Goal: Task Accomplishment & Management: Complete application form

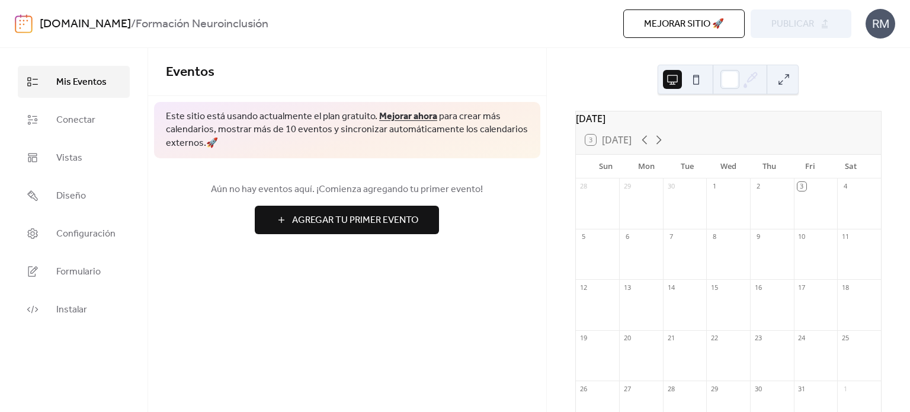
click at [376, 227] on span "Agregar Tu Primer Evento" at bounding box center [355, 220] width 126 height 14
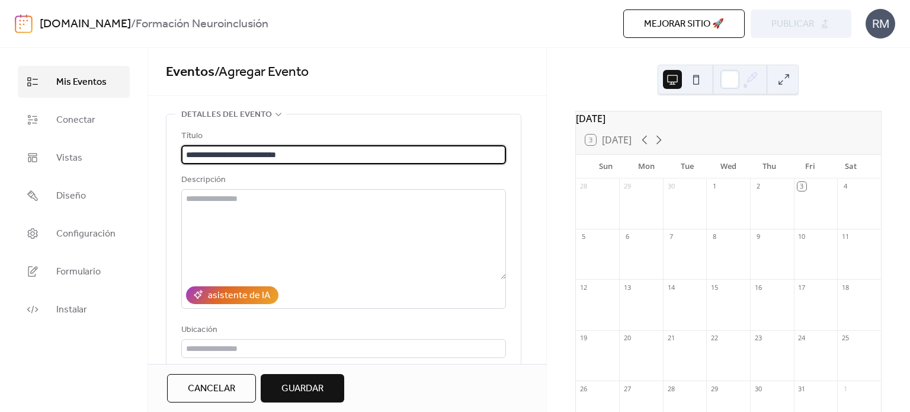
type input "**********"
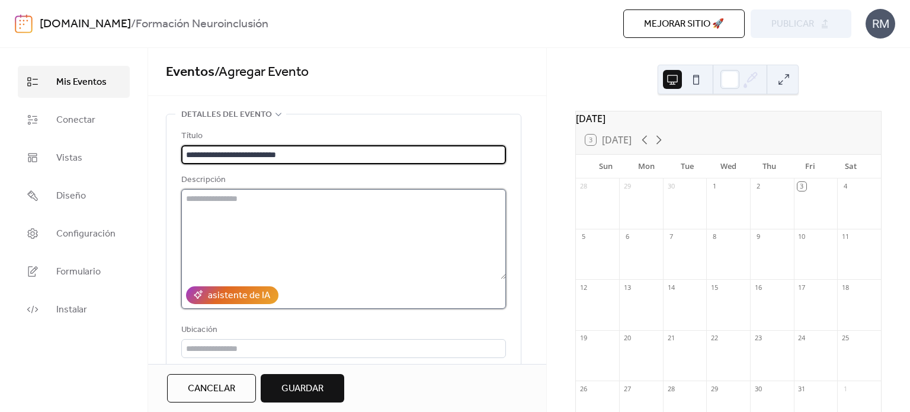
click at [240, 230] on textarea at bounding box center [343, 234] width 325 height 90
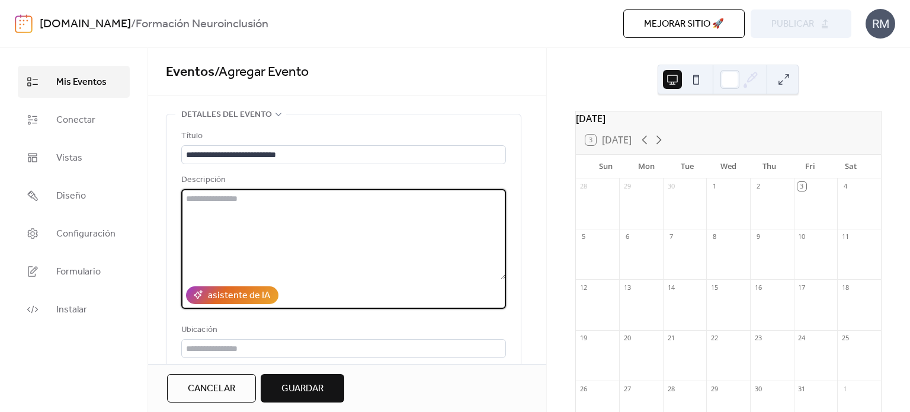
paste textarea "**********"
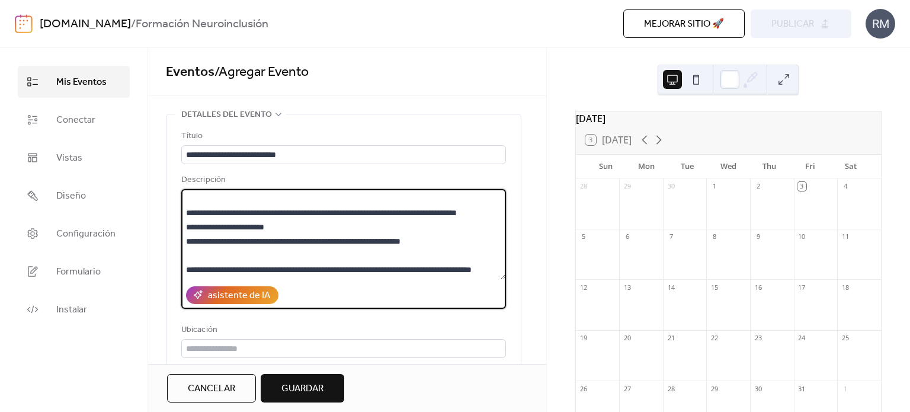
scroll to position [242, 0]
drag, startPoint x: 310, startPoint y: 270, endPoint x: 185, endPoint y: 248, distance: 126.3
click at [185, 248] on textarea "**********" at bounding box center [343, 234] width 325 height 90
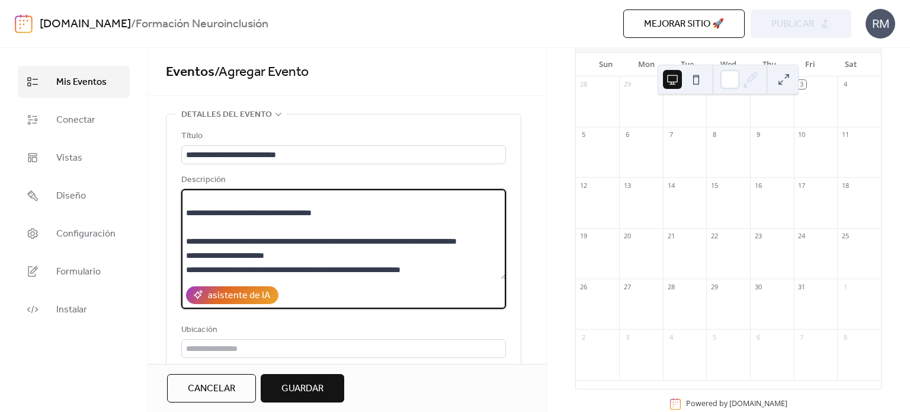
scroll to position [102, 0]
type textarea "**********"
click at [809, 294] on div "31" at bounding box center [816, 286] width 44 height 16
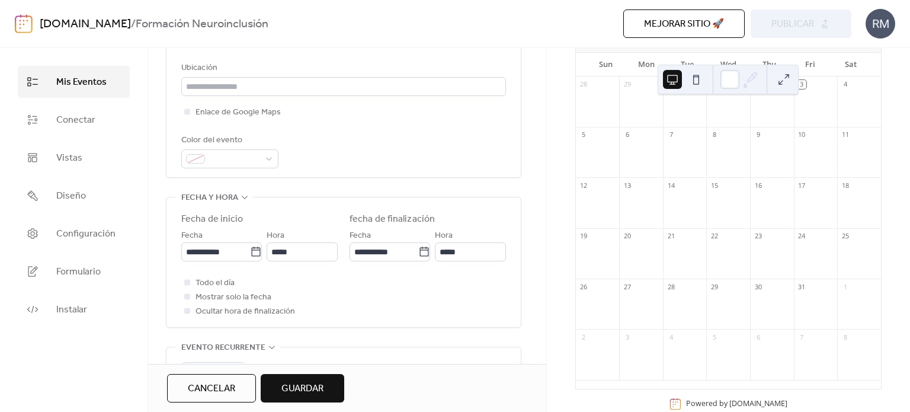
scroll to position [270, 0]
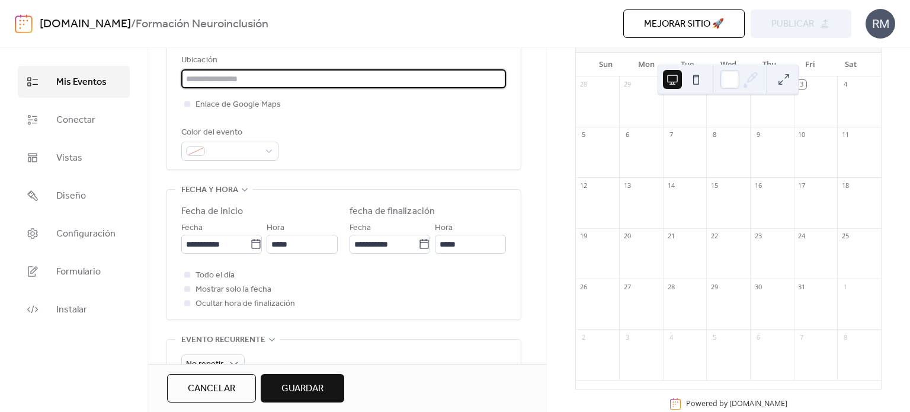
click at [224, 73] on input "text" at bounding box center [343, 78] width 325 height 19
paste input "**********"
click at [198, 76] on input "**********" at bounding box center [343, 78] width 325 height 19
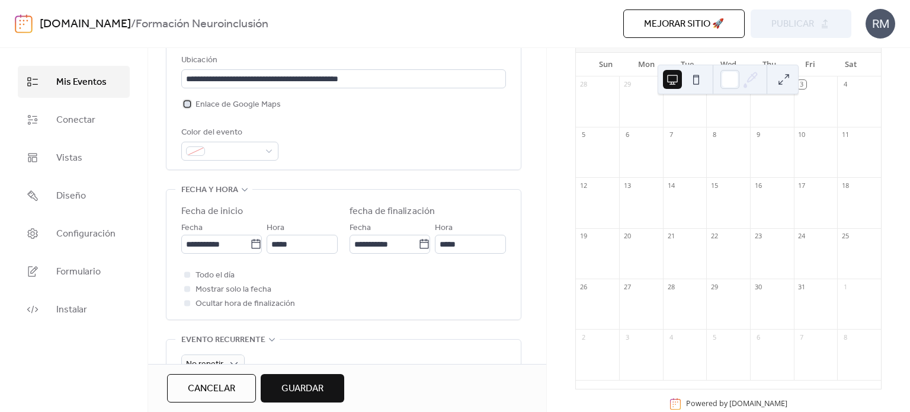
click at [188, 104] on div at bounding box center [187, 104] width 6 height 6
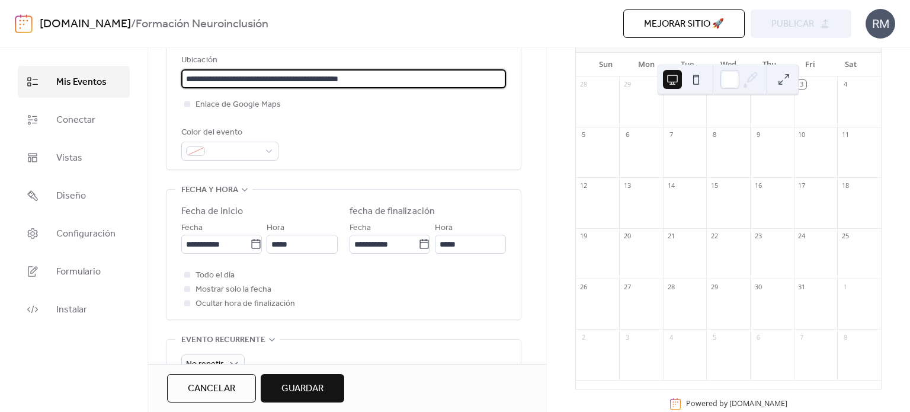
click at [199, 78] on input "**********" at bounding box center [343, 78] width 325 height 19
type input "**********"
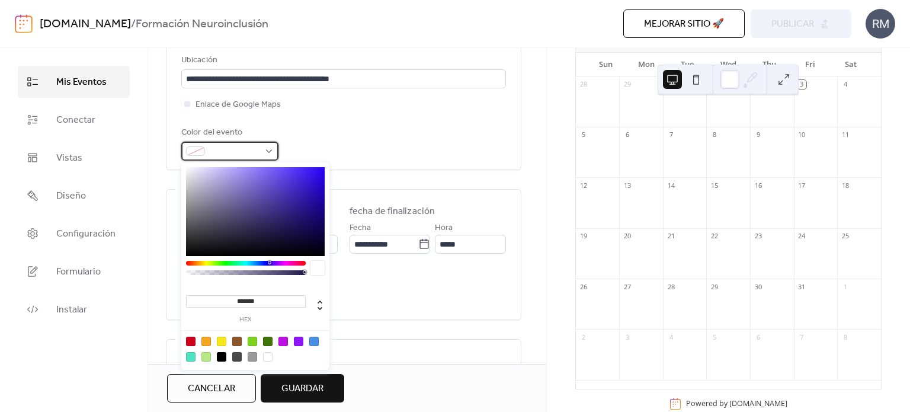
click at [233, 145] on span at bounding box center [235, 152] width 50 height 14
click at [312, 342] on div at bounding box center [313, 340] width 9 height 9
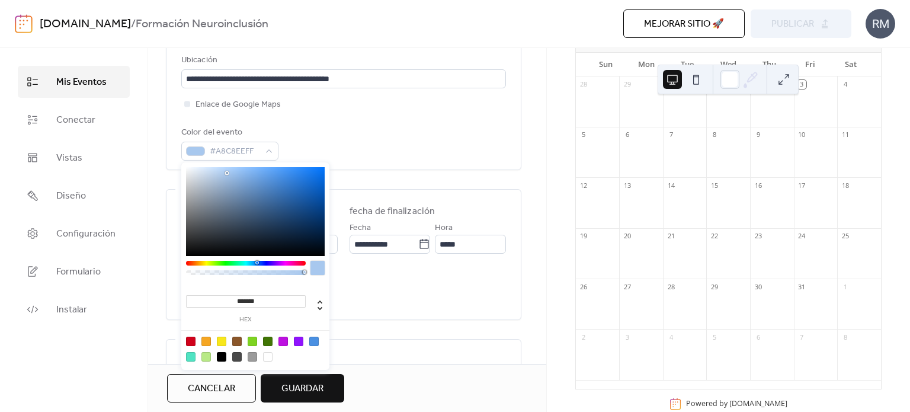
click at [227, 173] on div at bounding box center [255, 211] width 139 height 89
type input "***"
click at [272, 273] on div at bounding box center [246, 272] width 116 height 5
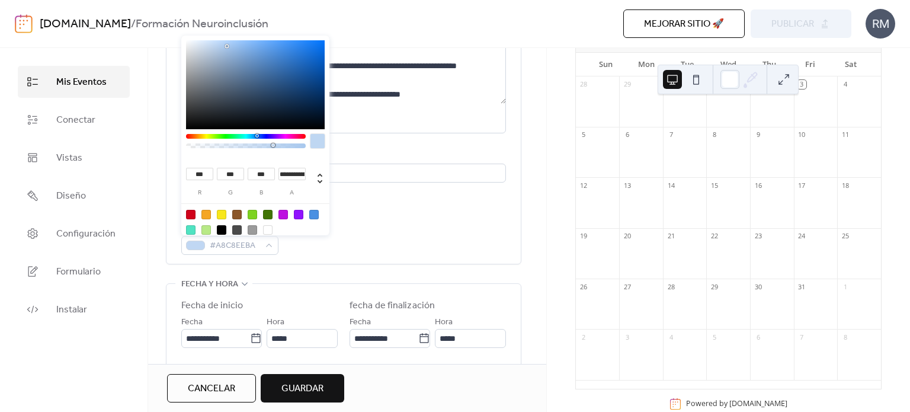
scroll to position [196, 0]
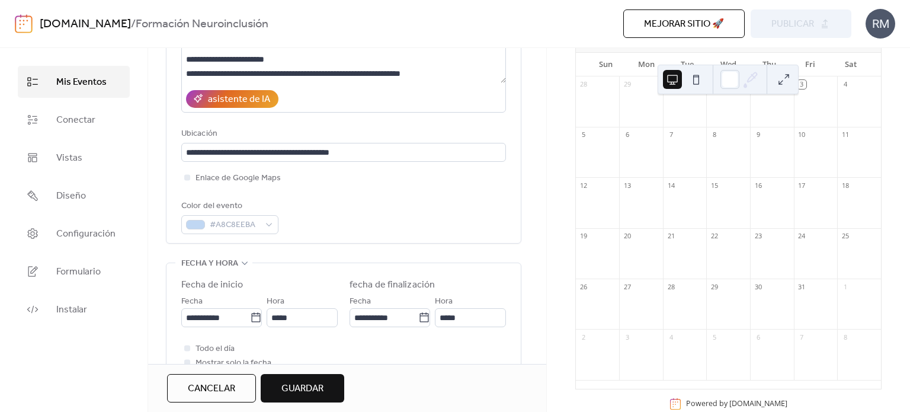
click at [504, 121] on div "**********" at bounding box center [343, 83] width 325 height 301
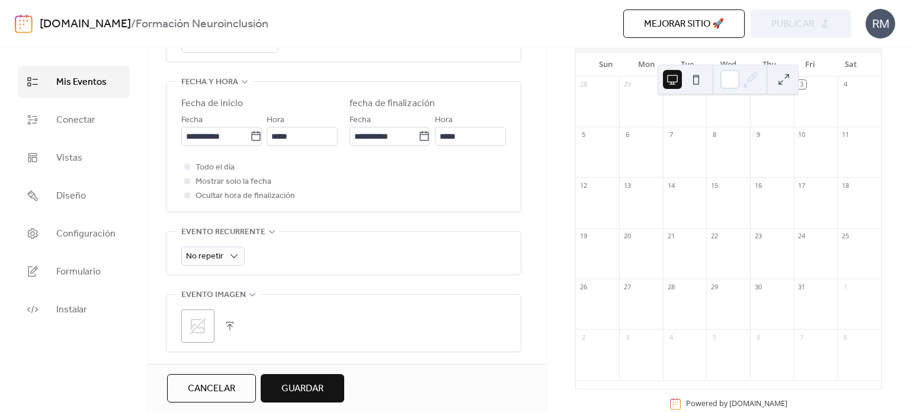
scroll to position [393, 0]
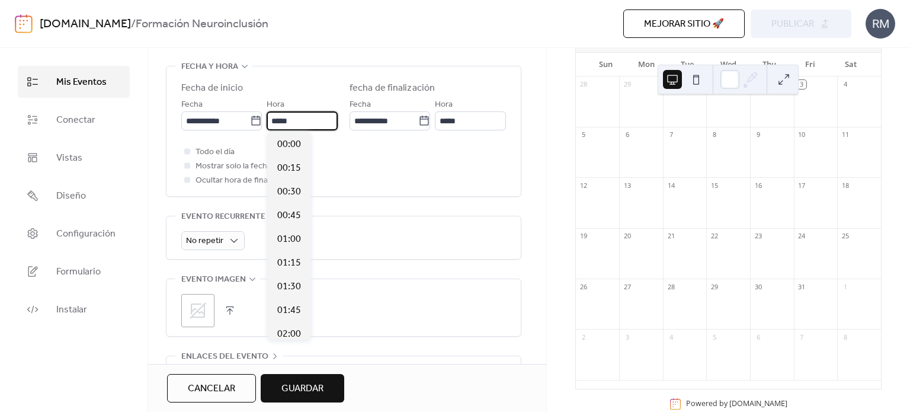
click at [291, 121] on input "*****" at bounding box center [302, 120] width 71 height 19
type input "*****"
click at [291, 145] on span "10:00" at bounding box center [289, 144] width 24 height 14
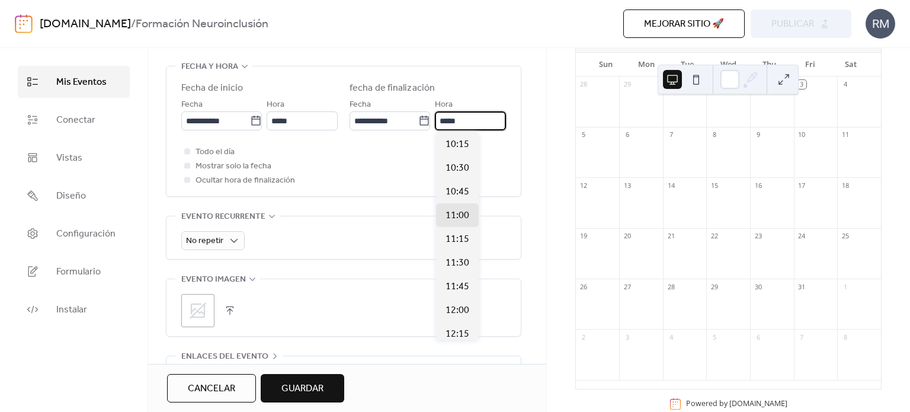
click at [460, 124] on input "*****" at bounding box center [470, 120] width 71 height 19
click at [460, 310] on span "12:00" at bounding box center [457, 310] width 24 height 14
type input "*****"
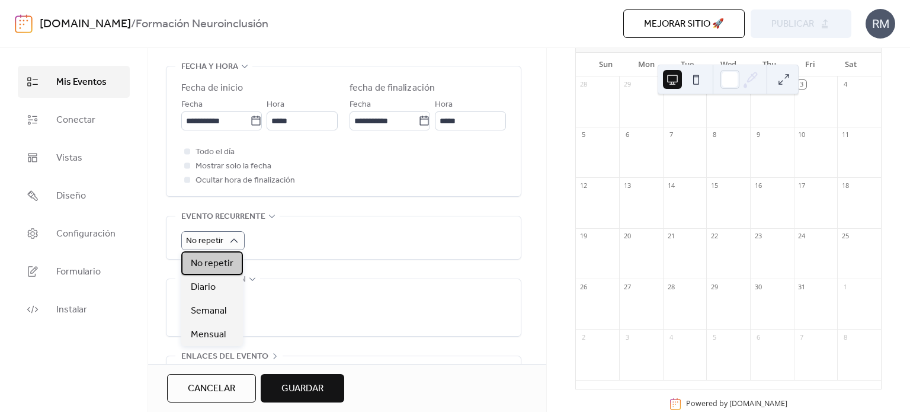
click at [230, 272] on div "No repetir" at bounding box center [212, 263] width 62 height 24
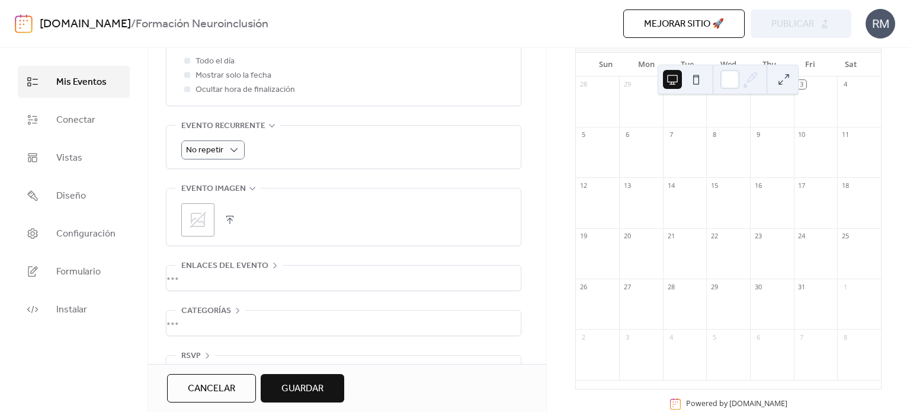
scroll to position [513, 0]
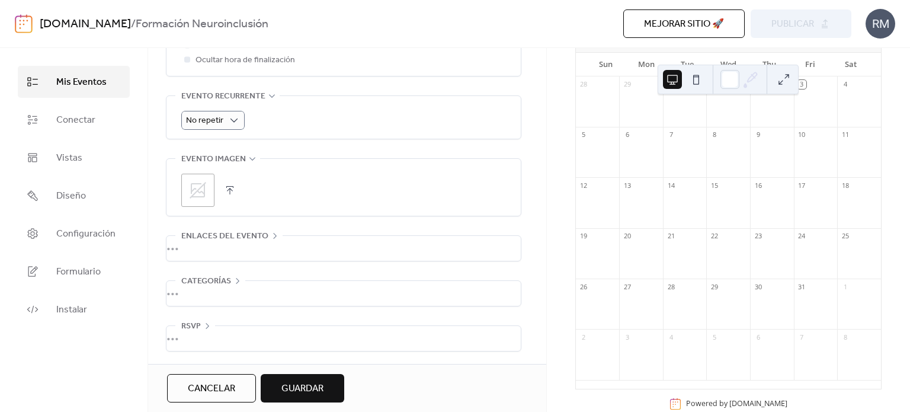
click at [211, 186] on div ";" at bounding box center [197, 190] width 33 height 33
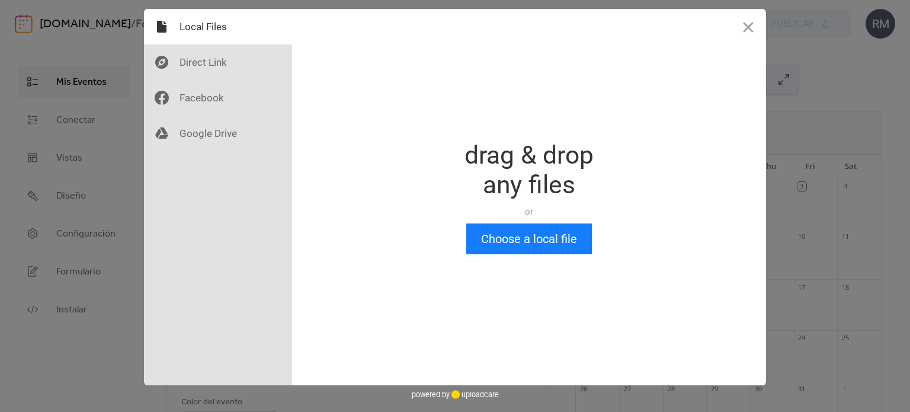
scroll to position [0, 0]
click at [207, 33] on div at bounding box center [218, 27] width 148 height 36
click at [538, 239] on button "Choose a local file" at bounding box center [529, 238] width 126 height 31
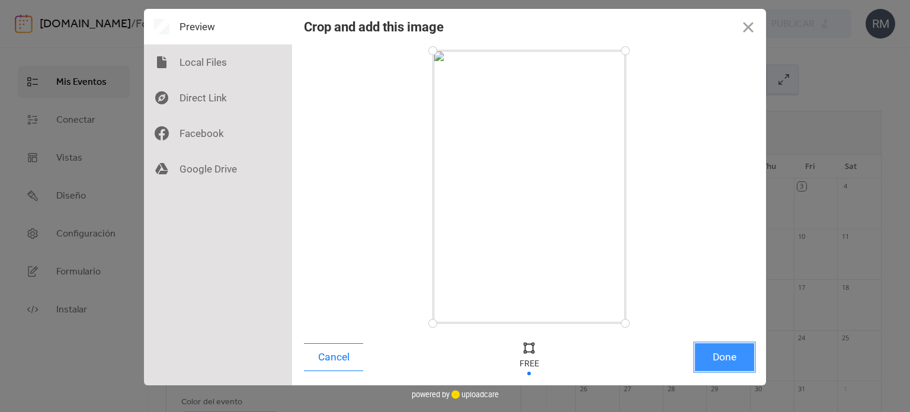
click at [739, 360] on button "Done" at bounding box center [724, 357] width 59 height 28
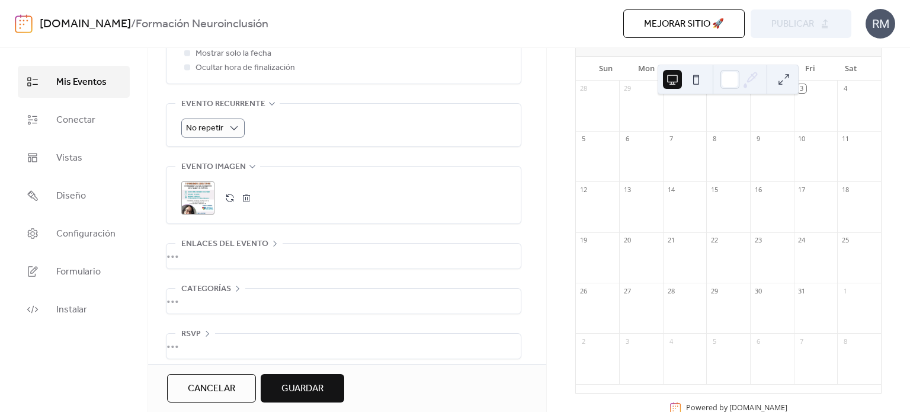
scroll to position [513, 0]
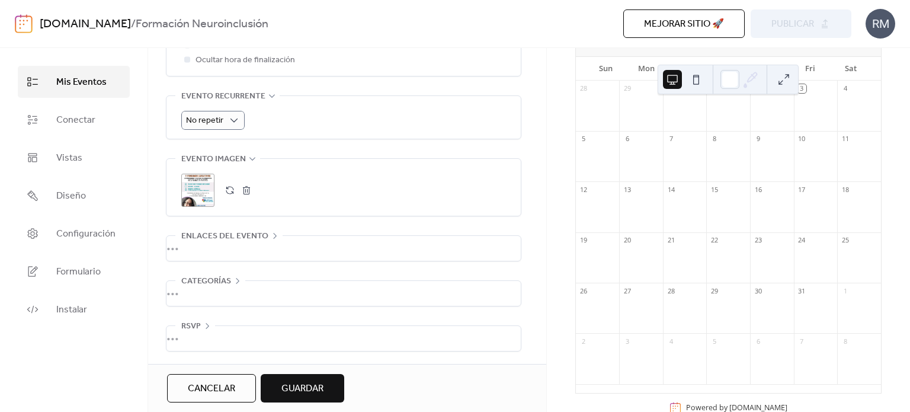
click at [236, 230] on span "Enlaces del evento" at bounding box center [224, 236] width 87 height 14
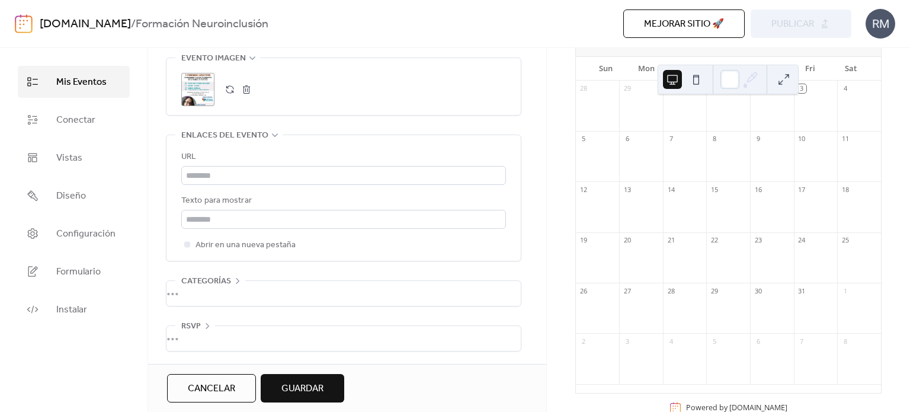
click at [217, 286] on div "•••" at bounding box center [343, 293] width 354 height 25
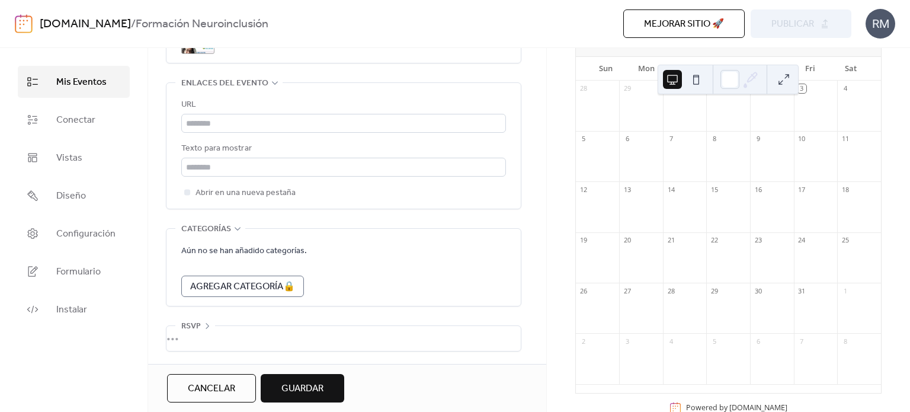
click at [191, 341] on div "•••" at bounding box center [343, 338] width 354 height 25
click at [304, 393] on span "Guardar" at bounding box center [302, 388] width 42 height 14
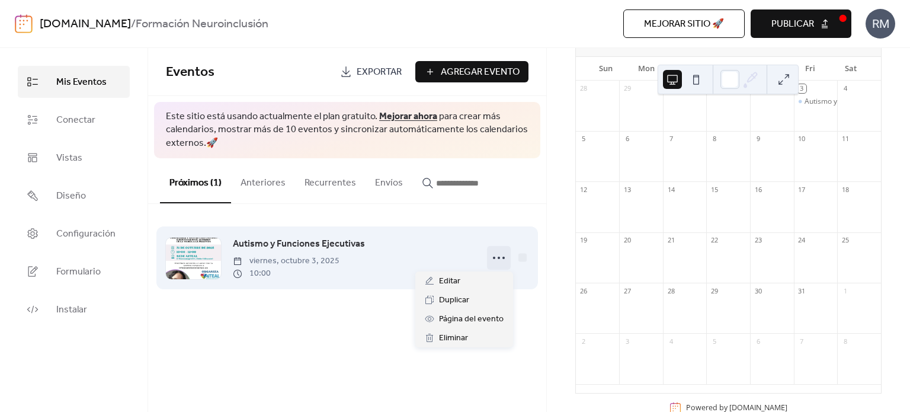
click at [498, 258] on icon at bounding box center [498, 257] width 19 height 19
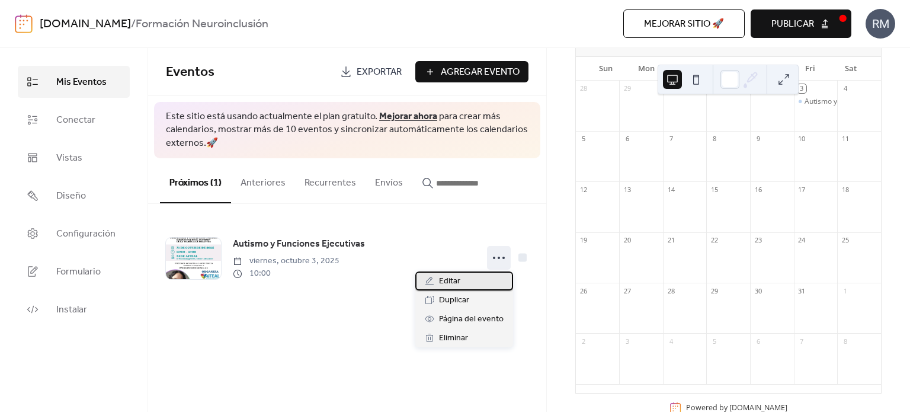
click at [467, 281] on div "Editar" at bounding box center [464, 280] width 98 height 19
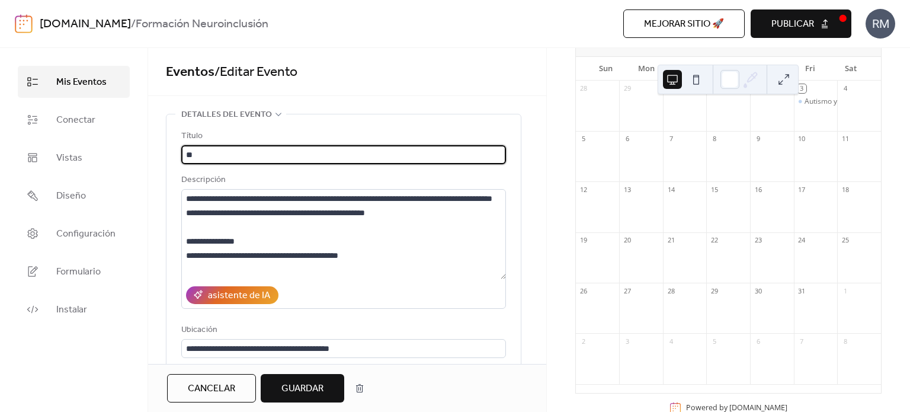
type input "*"
type input "**********"
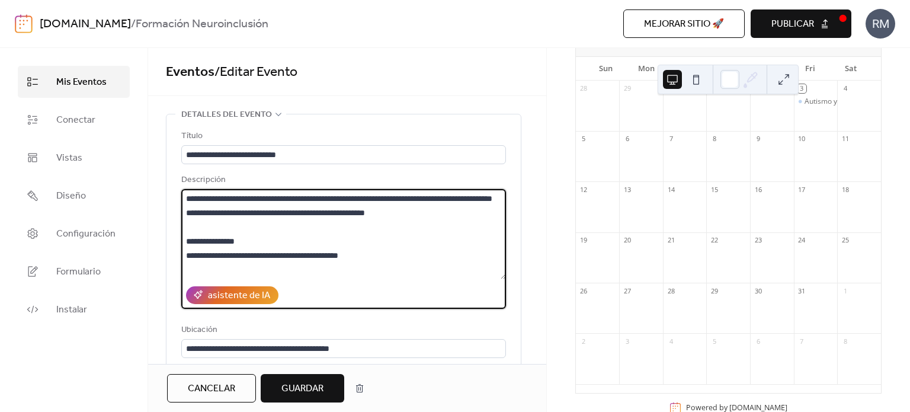
click at [448, 195] on textarea "**********" at bounding box center [343, 234] width 325 height 90
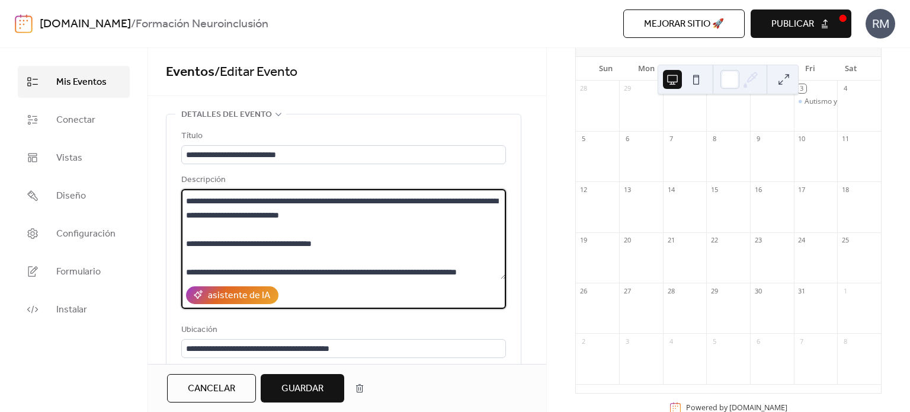
scroll to position [197, 0]
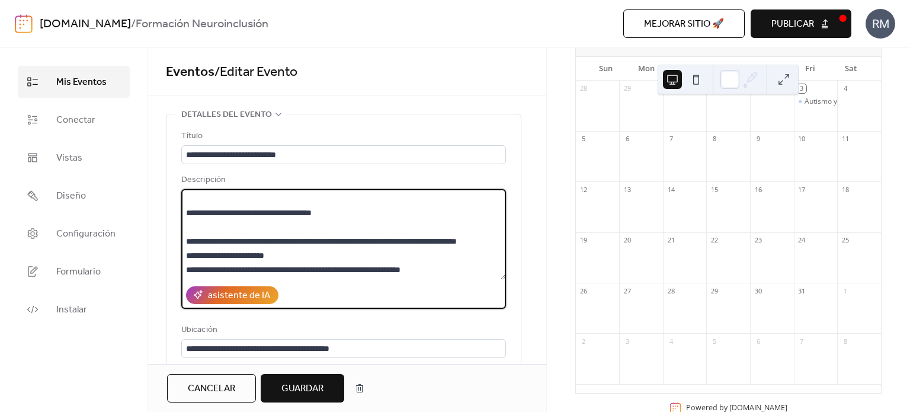
type textarea "**********"
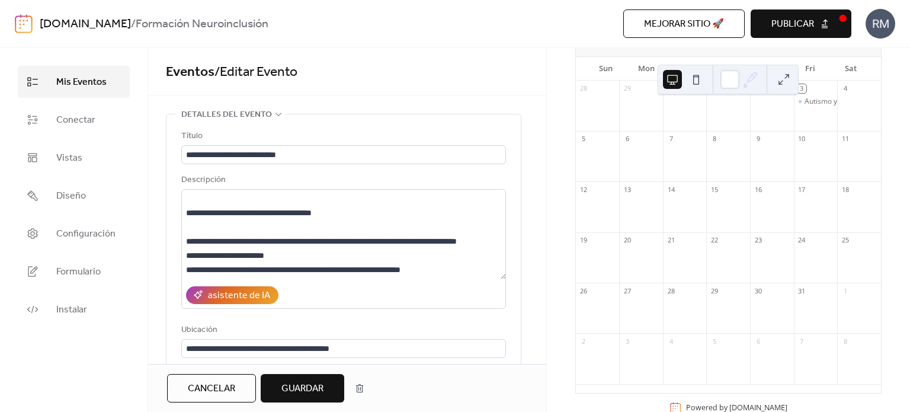
click at [282, 393] on span "Guardar" at bounding box center [302, 388] width 42 height 14
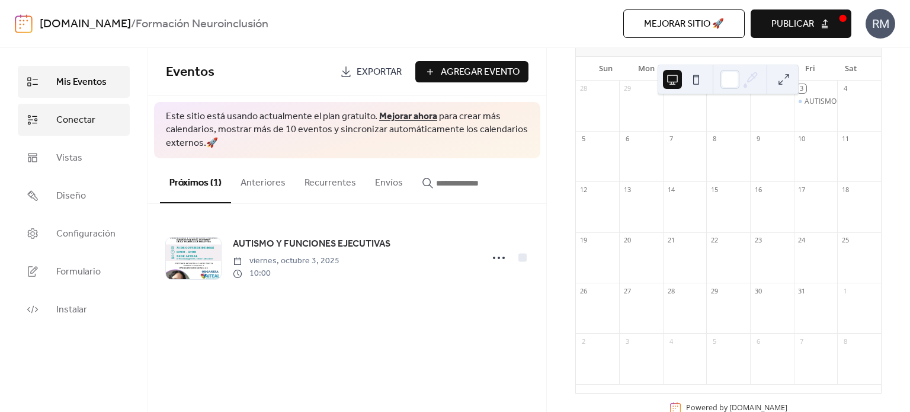
click at [63, 123] on span "Conectar" at bounding box center [75, 120] width 39 height 14
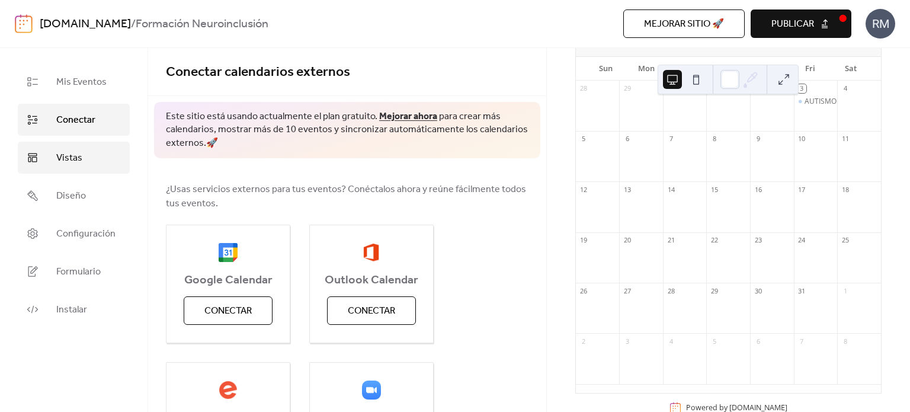
click at [85, 156] on link "Vistas" at bounding box center [74, 158] width 112 height 32
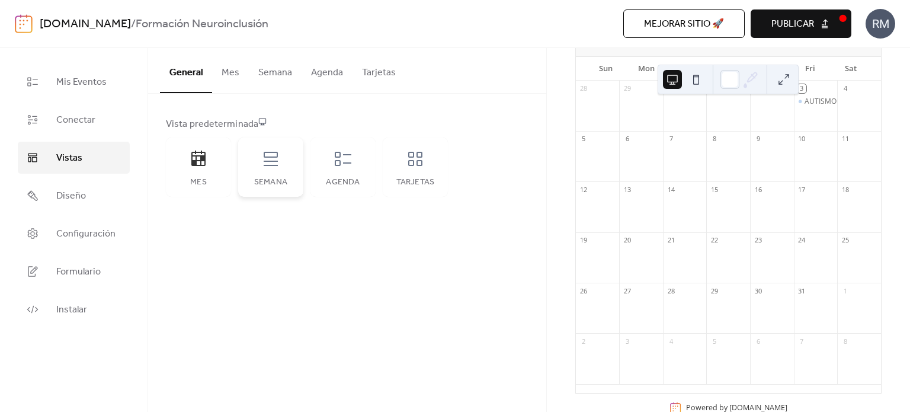
click at [273, 162] on icon at bounding box center [270, 158] width 19 height 19
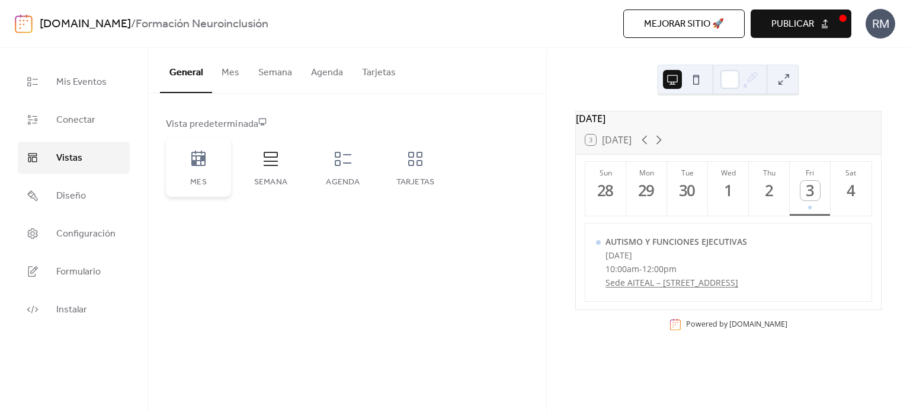
click at [203, 157] on icon at bounding box center [198, 157] width 14 height 15
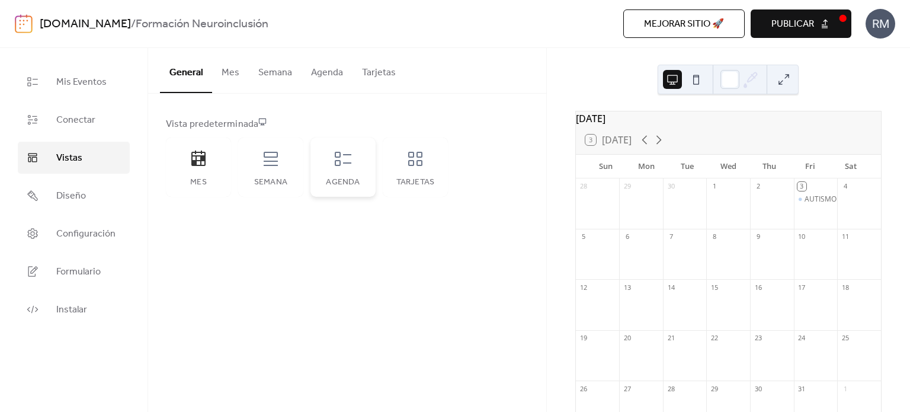
click at [362, 164] on div "Agenda" at bounding box center [342, 166] width 65 height 59
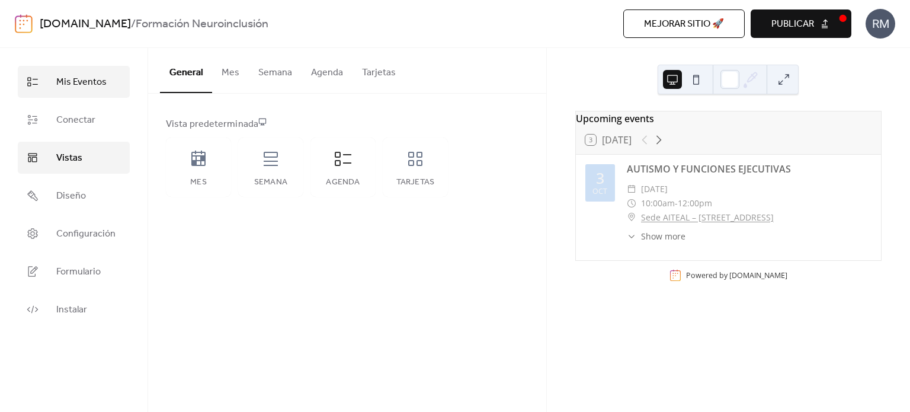
click at [88, 89] on span "Mis Eventos" at bounding box center [81, 82] width 50 height 14
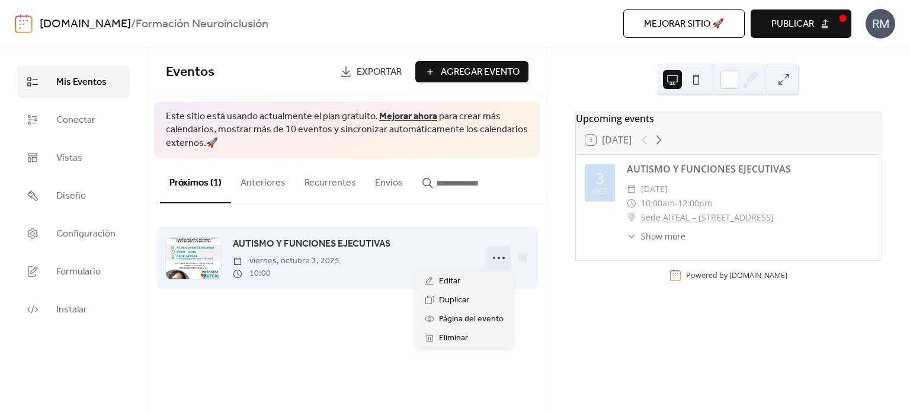
click at [502, 260] on icon at bounding box center [498, 257] width 19 height 19
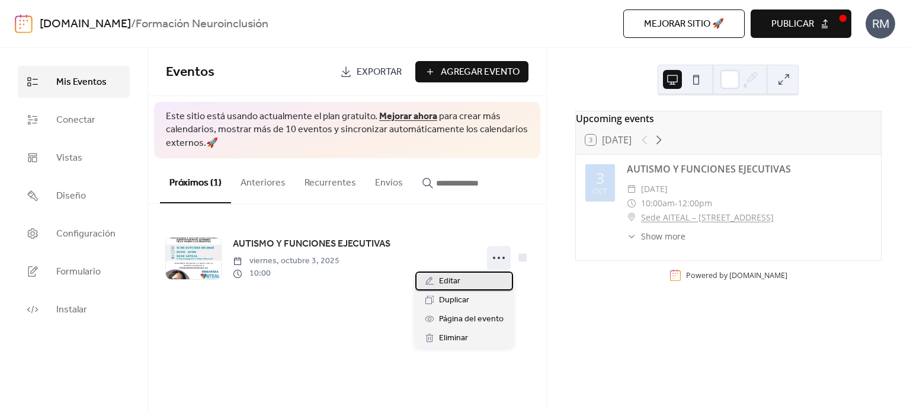
click at [462, 284] on div "Editar" at bounding box center [464, 280] width 98 height 19
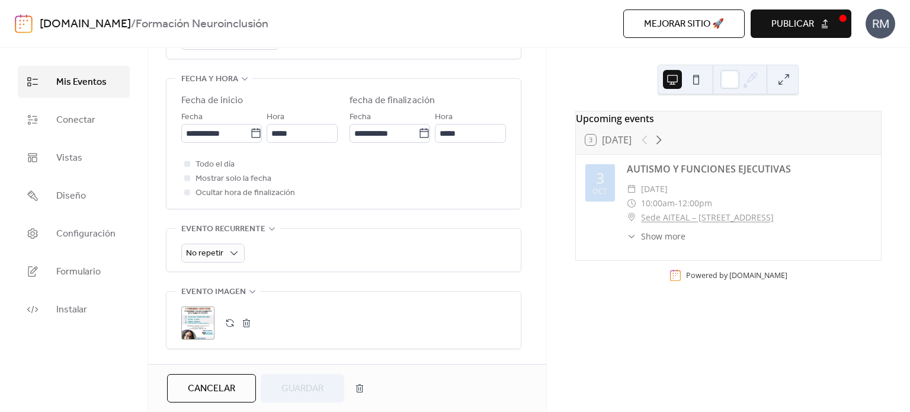
scroll to position [383, 0]
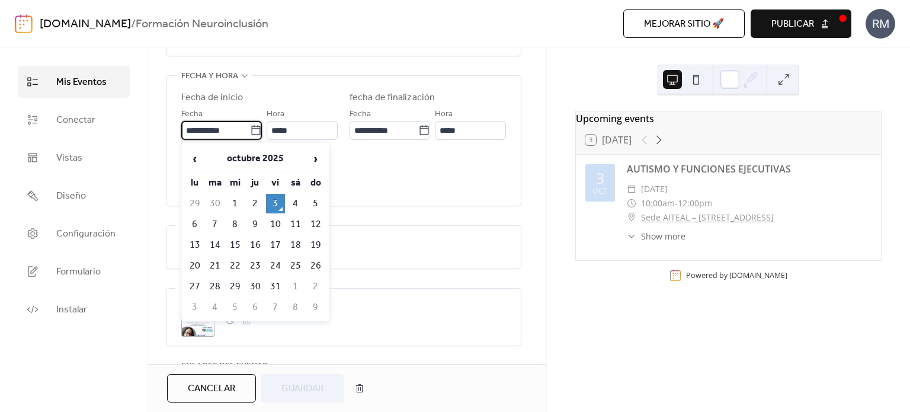
click at [219, 134] on input "**********" at bounding box center [215, 130] width 69 height 19
click at [276, 279] on td "31" at bounding box center [275, 287] width 19 height 20
type input "**********"
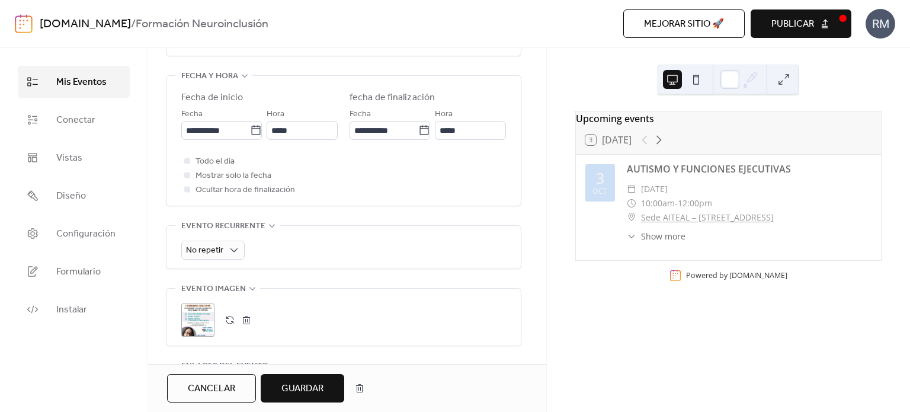
click at [313, 393] on span "Guardar" at bounding box center [302, 388] width 42 height 14
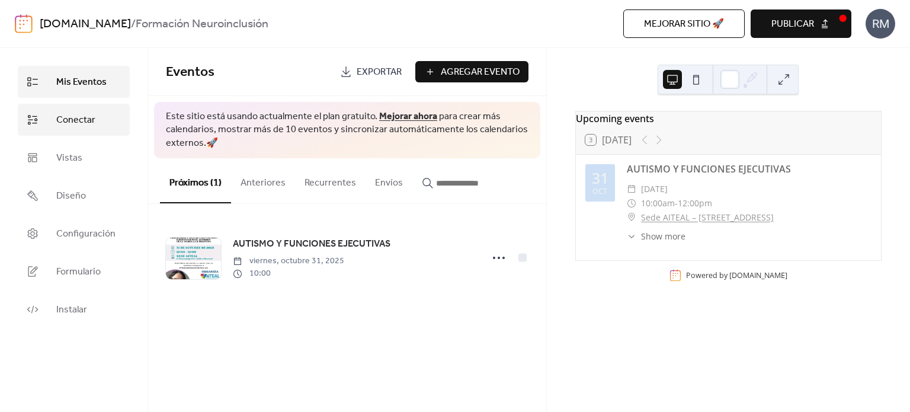
click at [88, 120] on span "Conectar" at bounding box center [75, 120] width 39 height 14
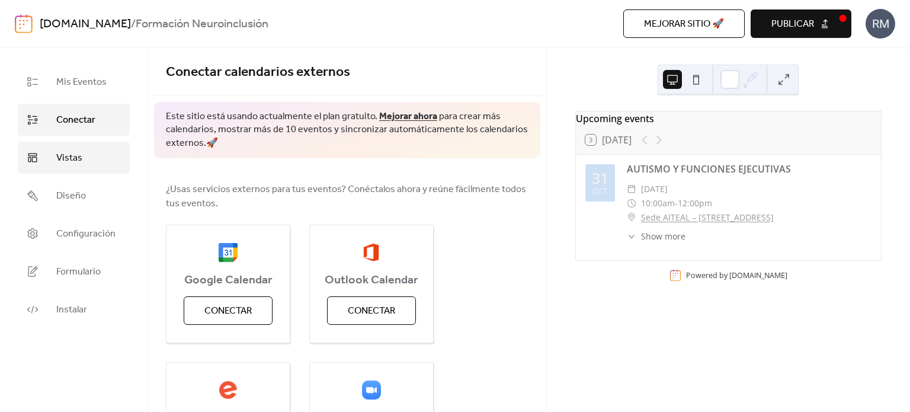
click at [70, 158] on span "Vistas" at bounding box center [69, 158] width 26 height 14
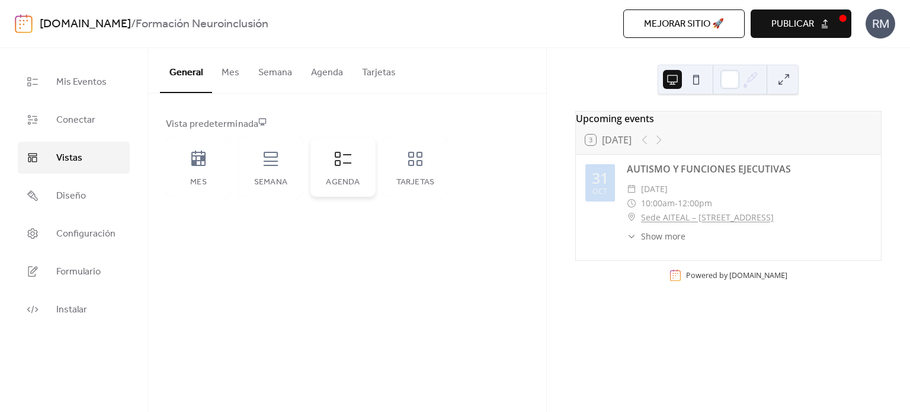
click at [337, 168] on div "Agenda" at bounding box center [342, 166] width 65 height 59
click at [280, 165] on icon at bounding box center [270, 158] width 19 height 19
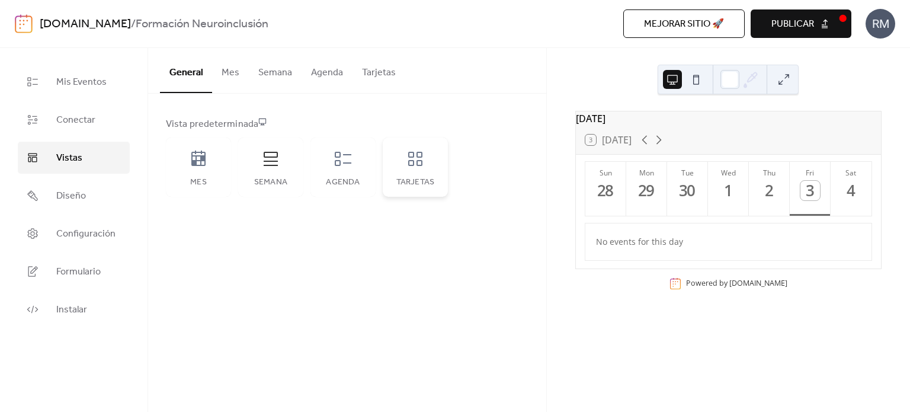
click at [417, 168] on div "Tarjetas" at bounding box center [415, 166] width 65 height 59
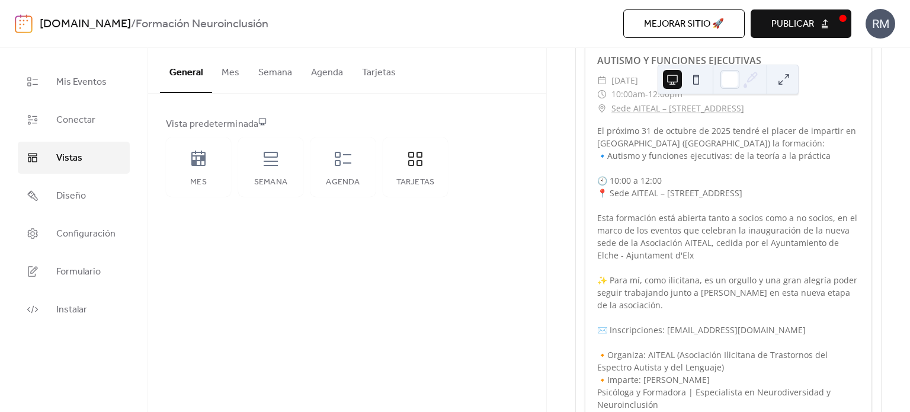
scroll to position [267, 0]
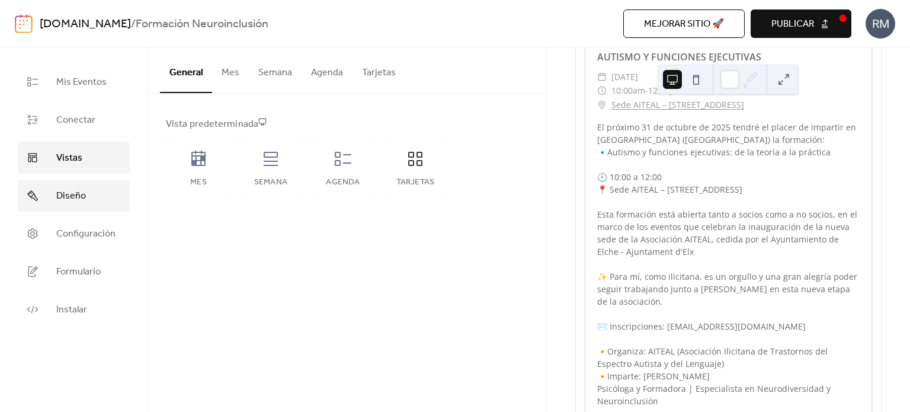
click at [107, 192] on link "Diseño" at bounding box center [74, 195] width 112 height 32
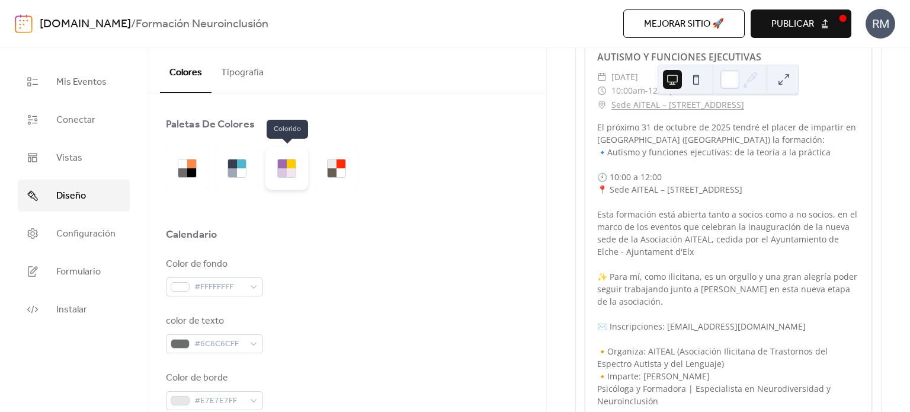
click at [297, 169] on div at bounding box center [286, 168] width 43 height 43
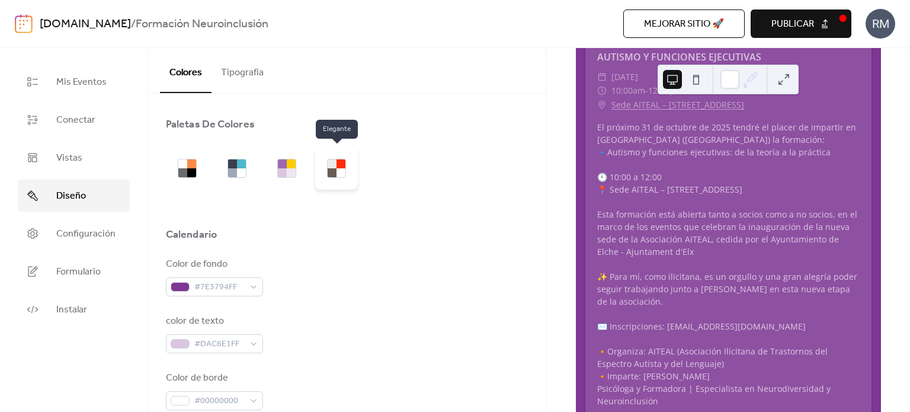
click at [337, 177] on div at bounding box center [340, 172] width 9 height 9
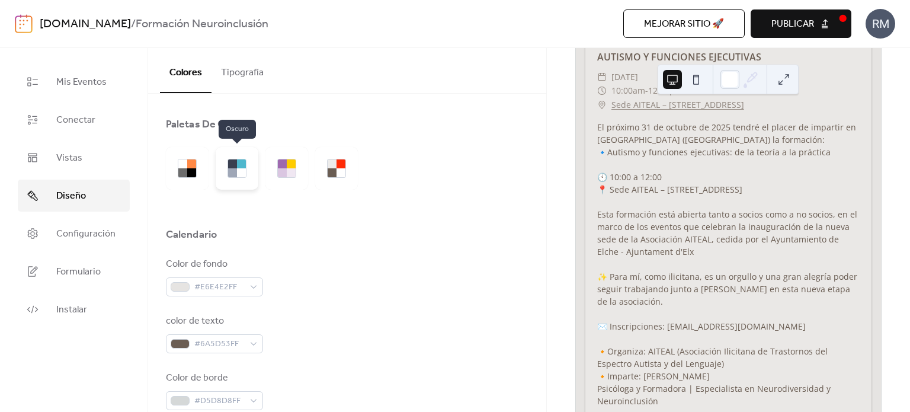
click at [242, 168] on div at bounding box center [241, 172] width 9 height 9
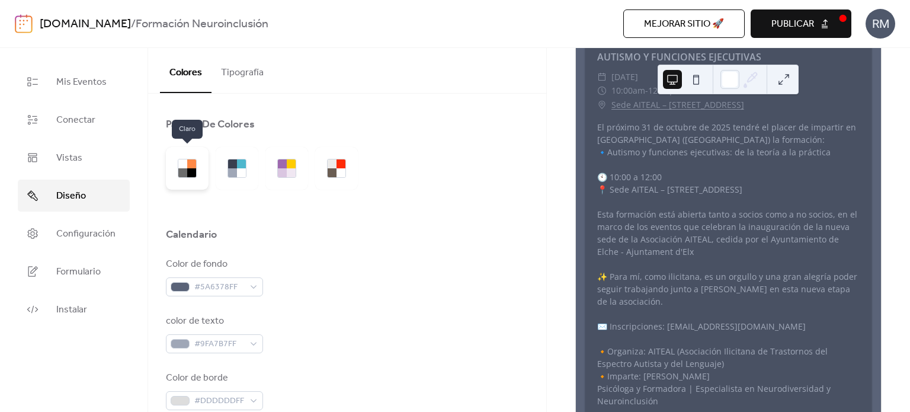
click at [191, 166] on div at bounding box center [191, 163] width 9 height 9
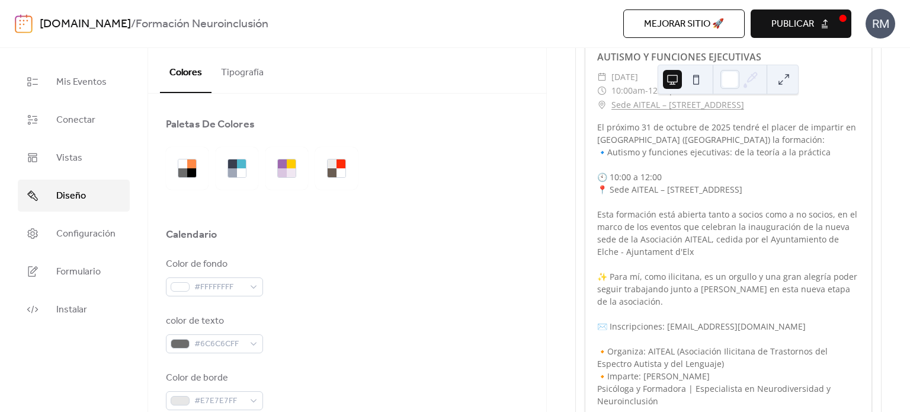
click at [698, 84] on button at bounding box center [696, 79] width 19 height 19
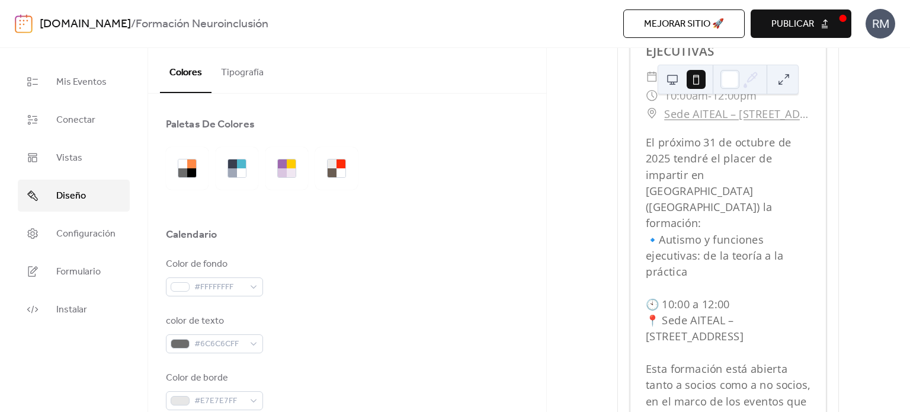
click at [671, 83] on button at bounding box center [672, 79] width 19 height 19
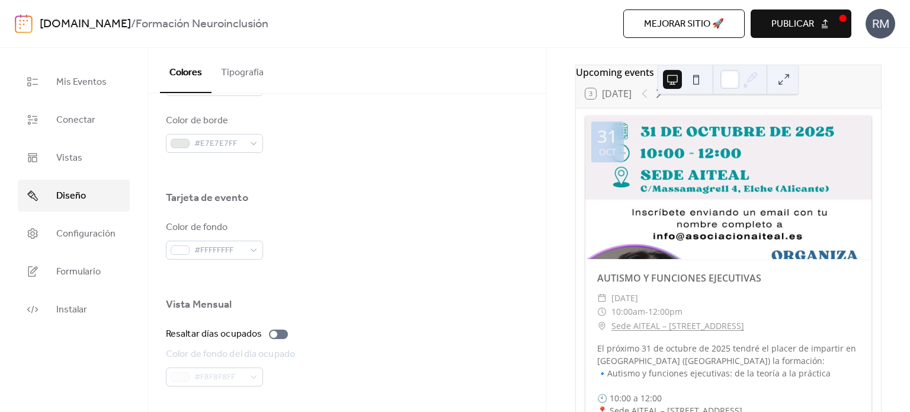
scroll to position [651, 0]
click at [280, 330] on div at bounding box center [278, 330] width 19 height 9
click at [280, 330] on div at bounding box center [283, 331] width 7 height 7
click at [93, 236] on span "Configuración" at bounding box center [85, 234] width 59 height 14
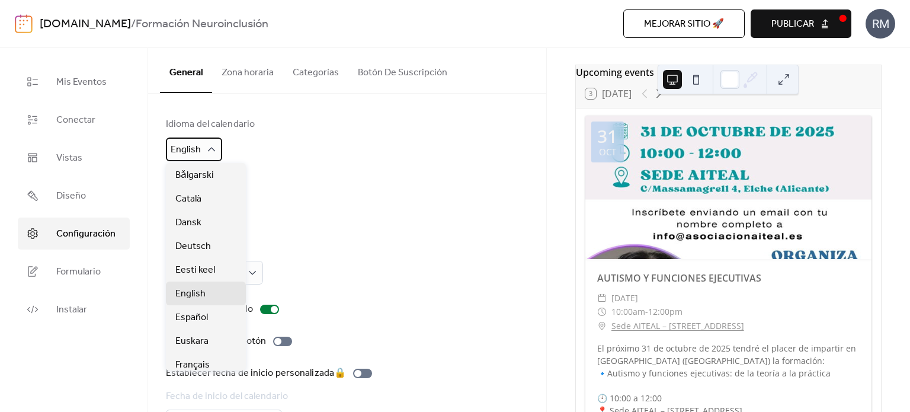
click at [203, 152] on div "English" at bounding box center [194, 149] width 56 height 24
click at [213, 323] on div "Español" at bounding box center [206, 317] width 80 height 24
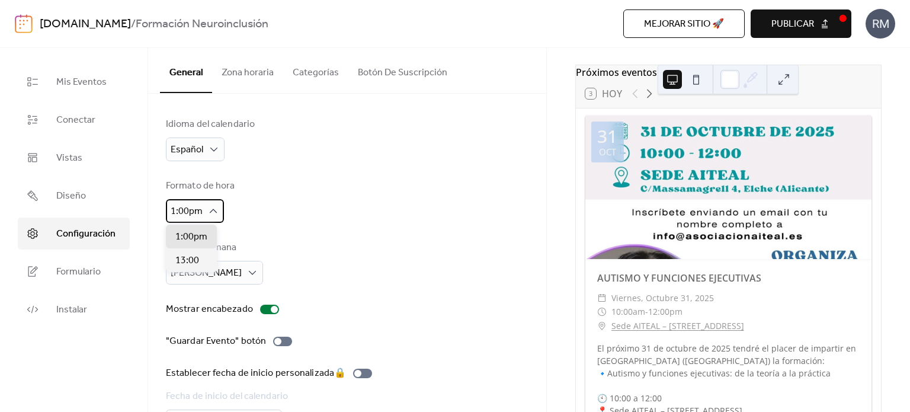
click at [212, 213] on icon at bounding box center [213, 211] width 12 height 12
click at [201, 262] on div "13:00" at bounding box center [191, 260] width 51 height 24
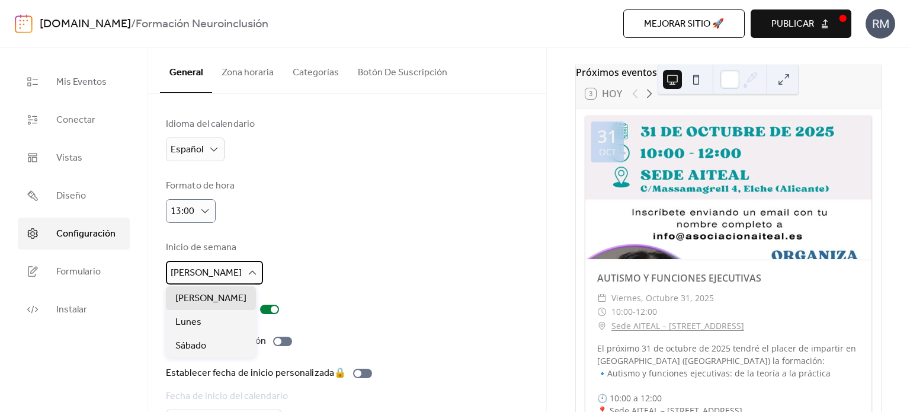
click at [209, 274] on span "[PERSON_NAME]" at bounding box center [206, 273] width 71 height 18
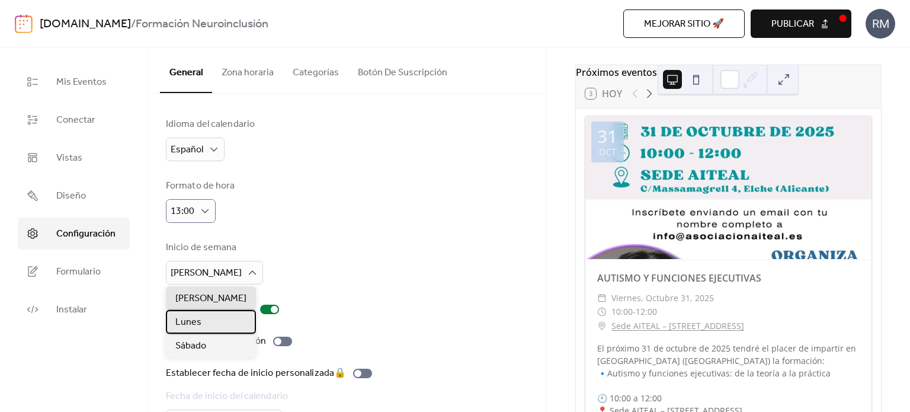
click at [205, 320] on div "Lunes" at bounding box center [211, 322] width 90 height 24
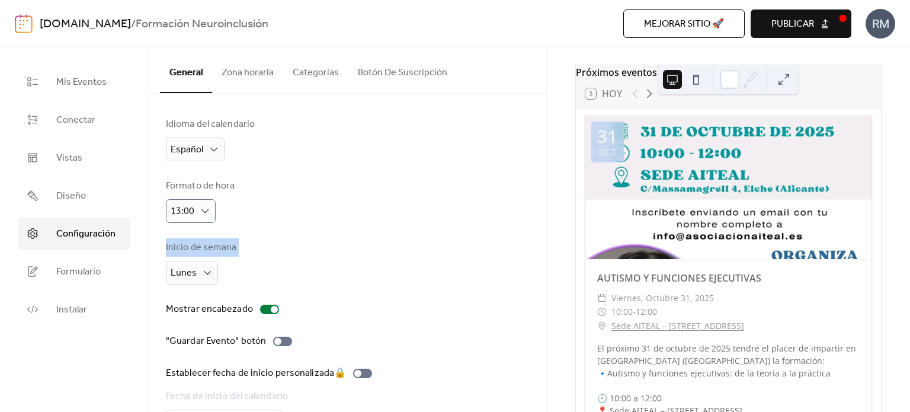
drag, startPoint x: 545, startPoint y: 197, endPoint x: 539, endPoint y: 277, distance: 79.6
click at [539, 277] on div "Idioma del calendario Español Formato de hora 13:00 Inicio de semana Lunes Most…" at bounding box center [347, 253] width 398 height 318
click at [384, 246] on div "Inicio de semana Lunes" at bounding box center [347, 263] width 363 height 44
click at [280, 343] on div at bounding box center [282, 340] width 19 height 9
click at [264, 309] on div at bounding box center [269, 308] width 19 height 9
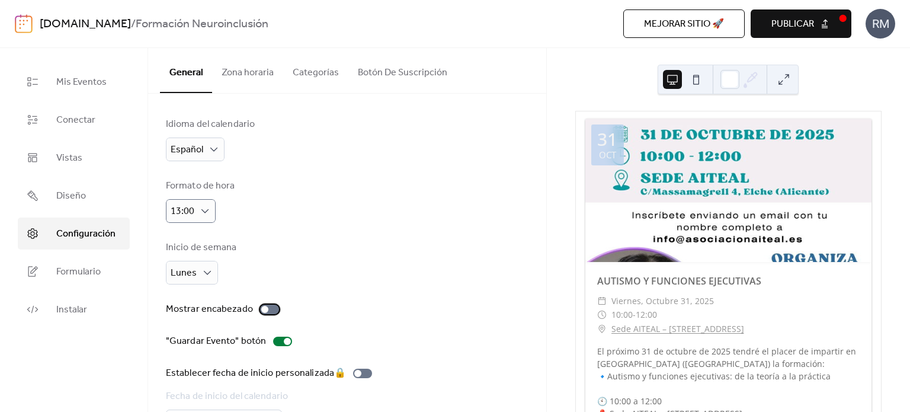
click at [264, 309] on div at bounding box center [264, 309] width 7 height 7
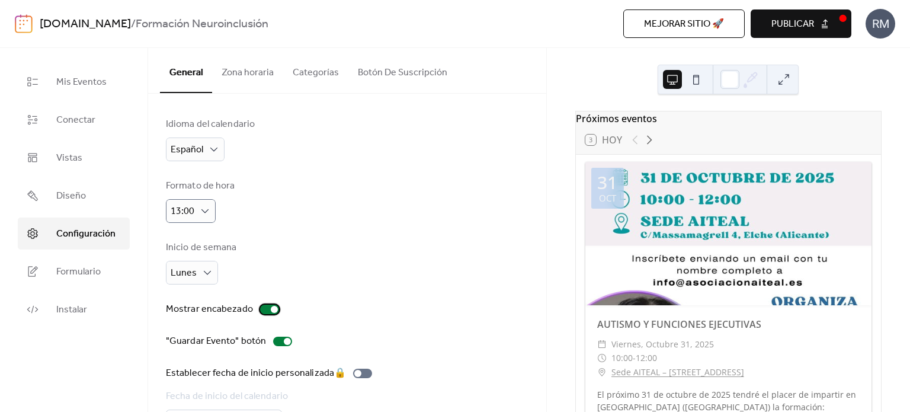
scroll to position [76, 0]
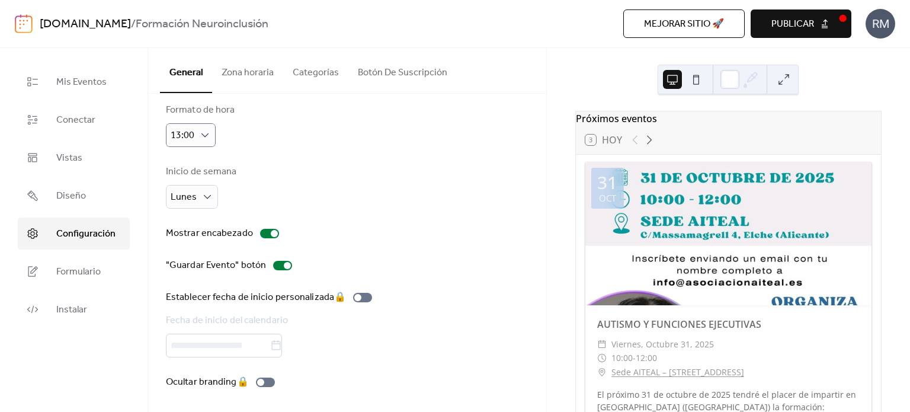
click at [265, 70] on button "Zona horaria" at bounding box center [247, 70] width 71 height 44
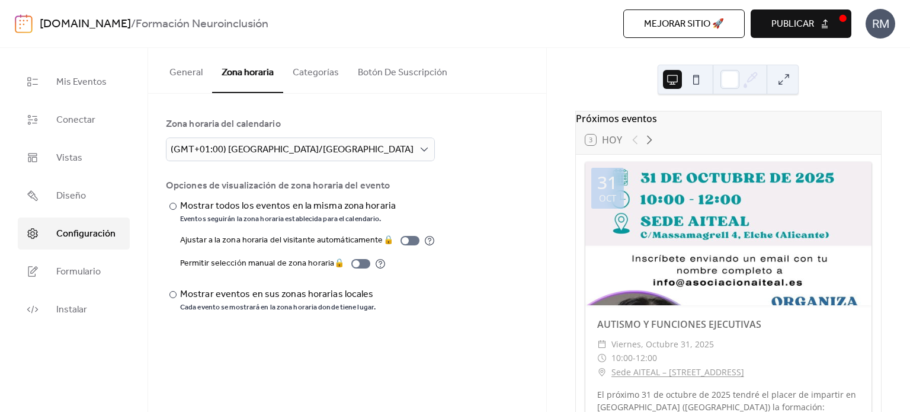
click at [304, 82] on button "Categorías" at bounding box center [315, 70] width 65 height 44
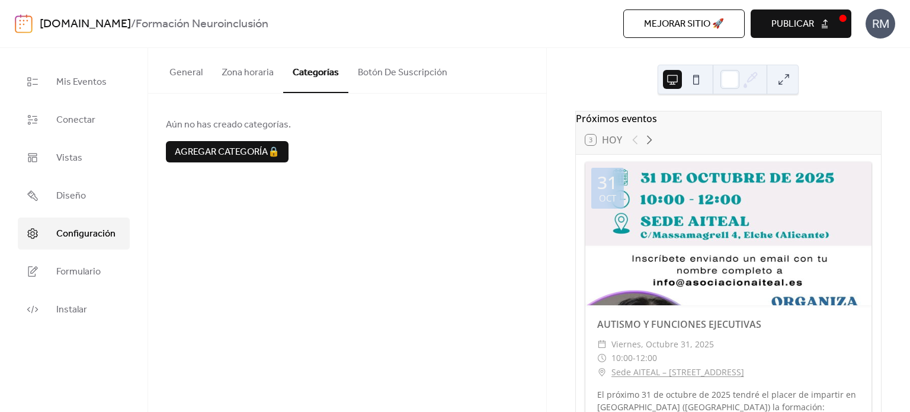
click at [393, 82] on button "Botón De Suscripción" at bounding box center [402, 70] width 108 height 44
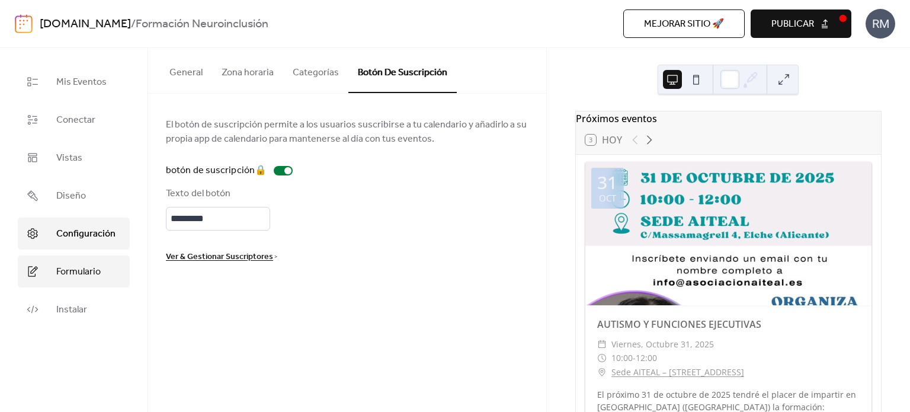
click at [87, 281] on link "Formulario" at bounding box center [74, 271] width 112 height 32
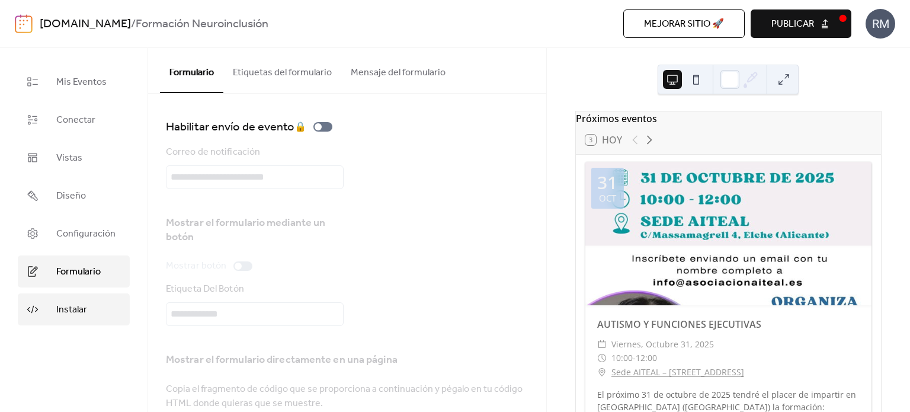
click at [79, 306] on span "Instalar" at bounding box center [71, 310] width 31 height 14
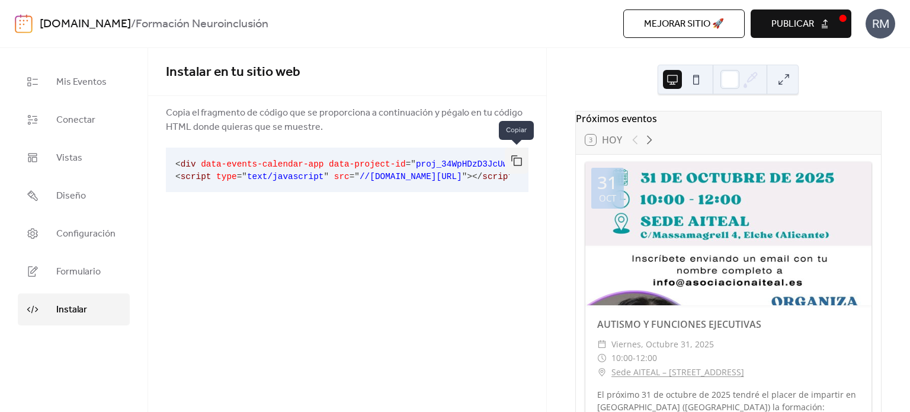
click at [511, 162] on button "button" at bounding box center [517, 161] width 24 height 26
